Goal: Find specific page/section: Find specific page/section

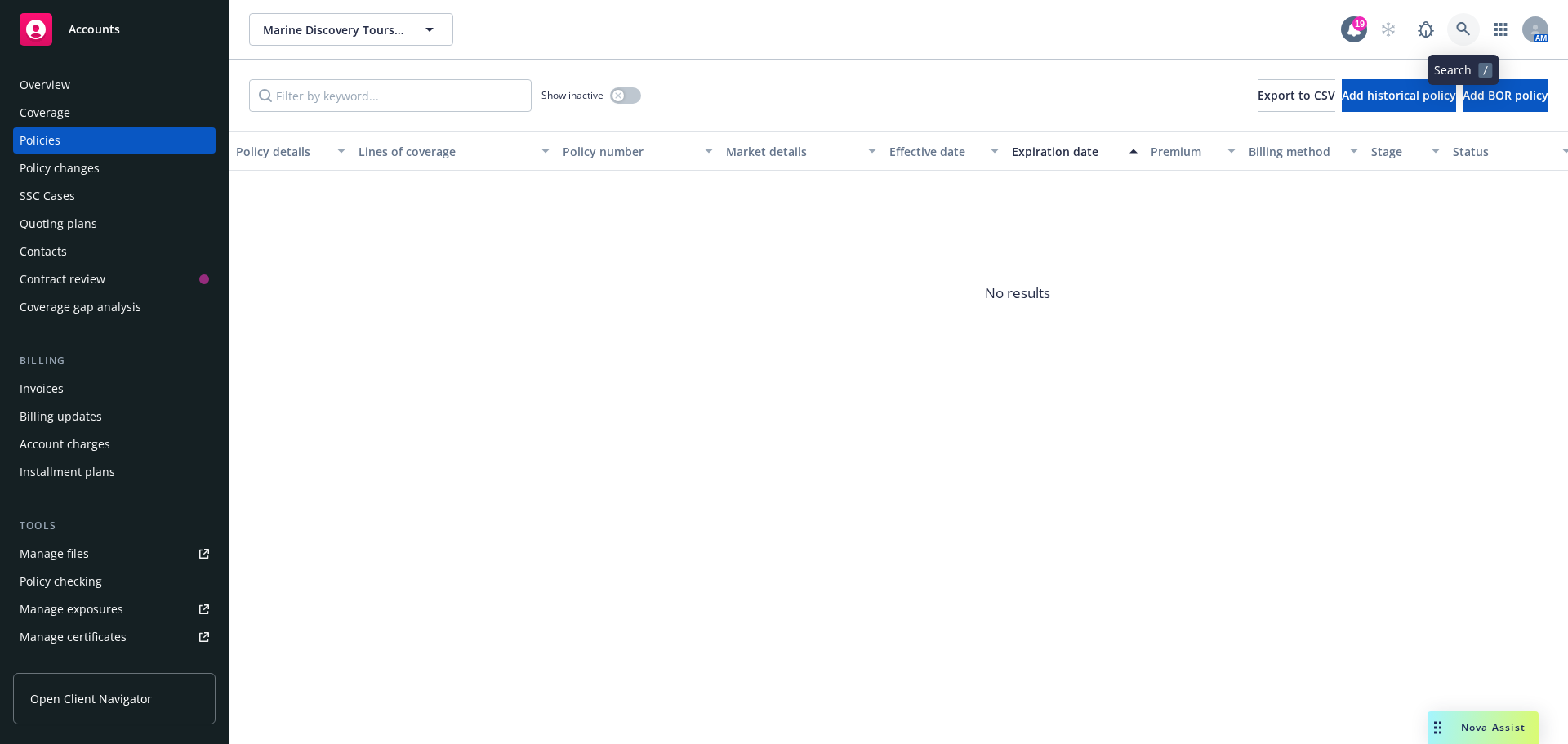
click at [1457, 30] on icon at bounding box center [1463, 29] width 14 height 14
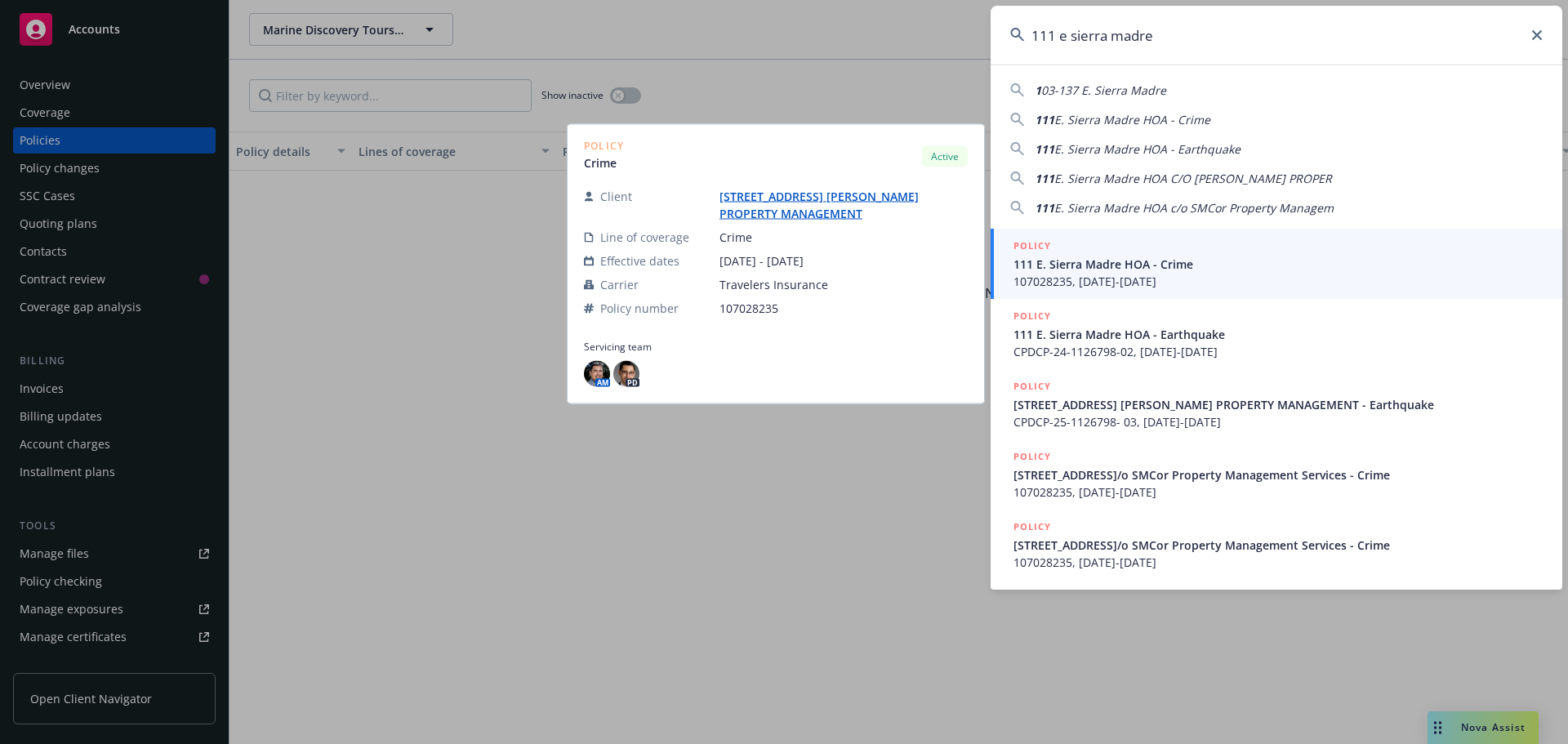
type input "111 e sierra madre"
click at [1197, 271] on span "111 E. Sierra Madre HOA - Crime" at bounding box center [1278, 265] width 529 height 17
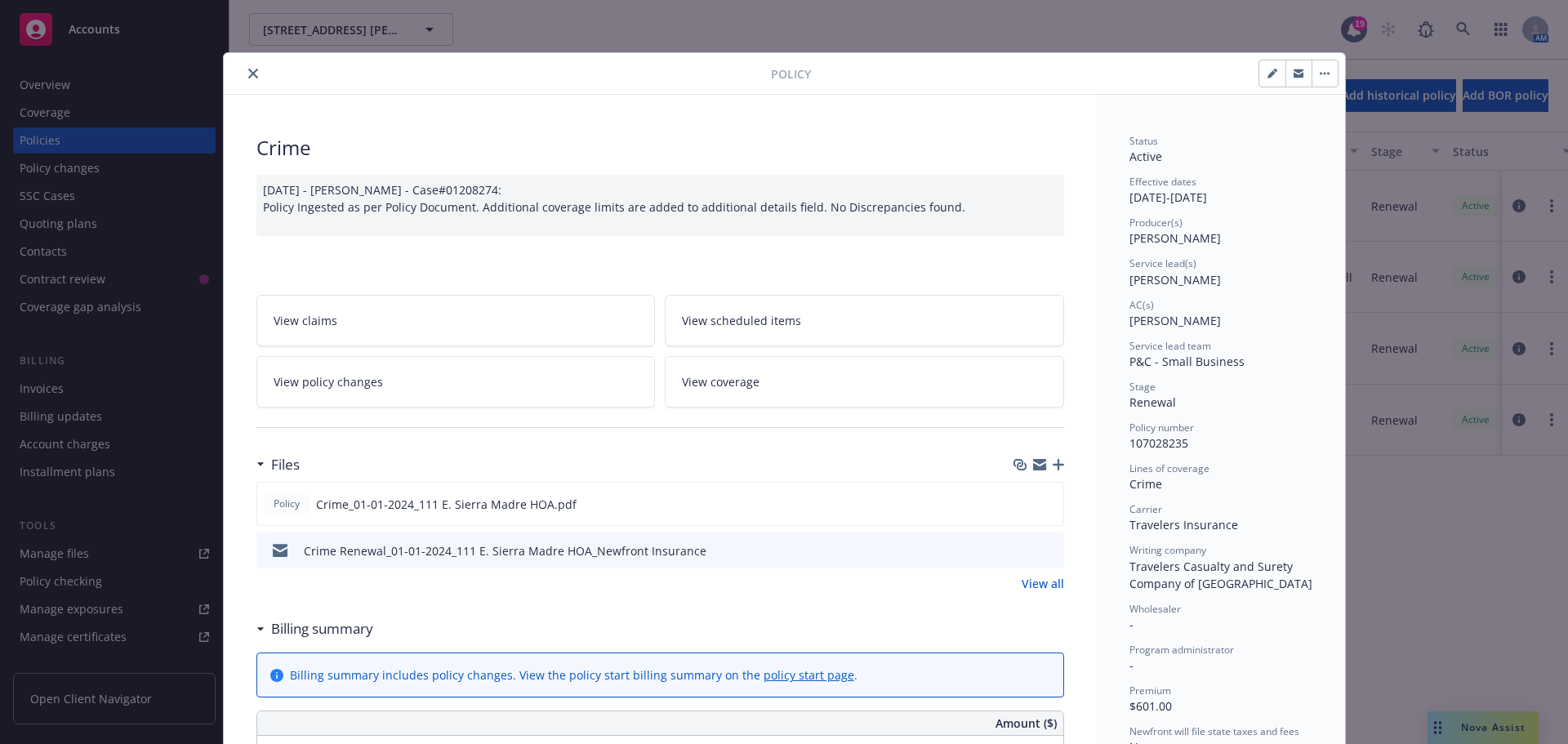
click at [247, 80] on button "close" at bounding box center [253, 73] width 19 height 19
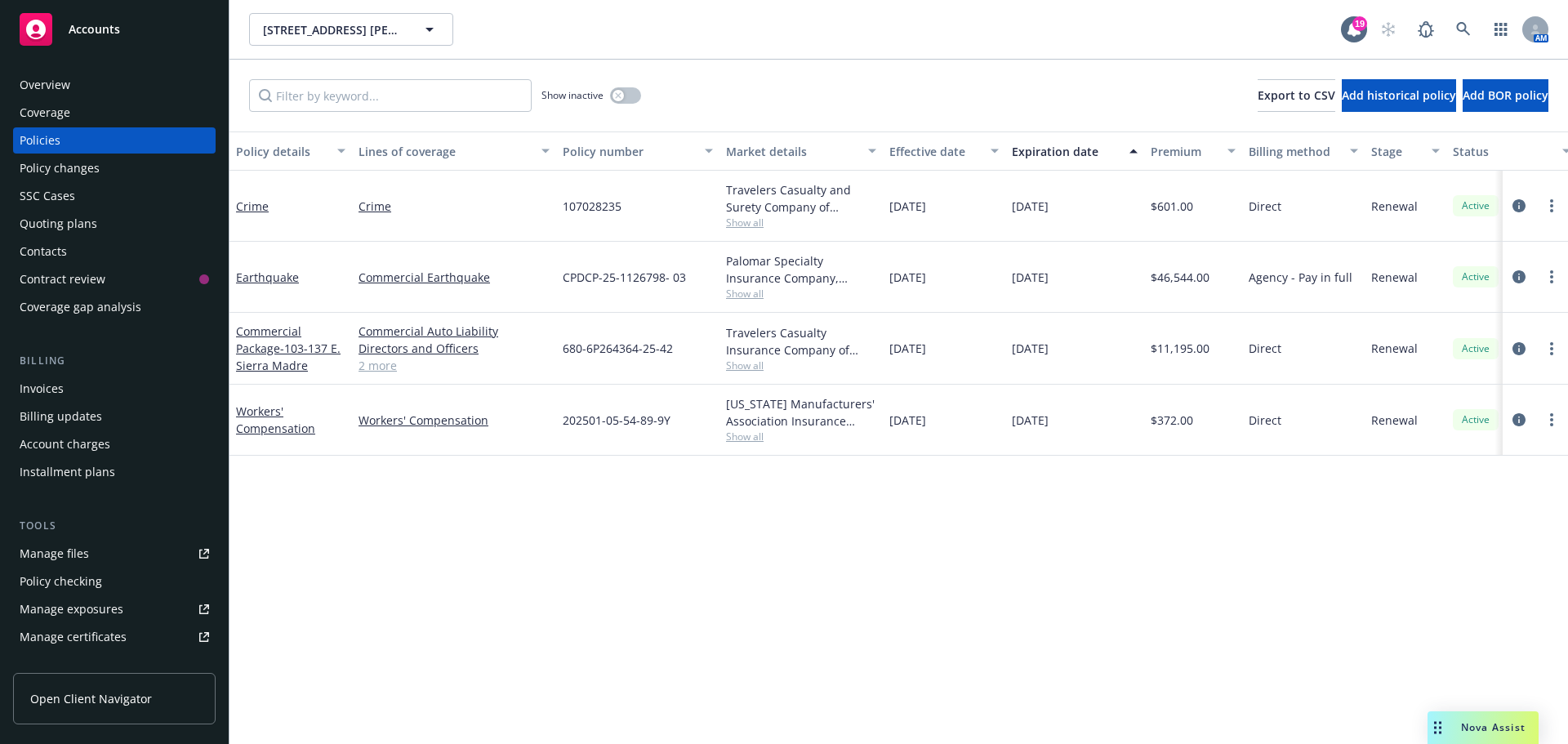
click at [57, 81] on div "Overview" at bounding box center [44, 85] width 51 height 26
